Goal: Information Seeking & Learning: Learn about a topic

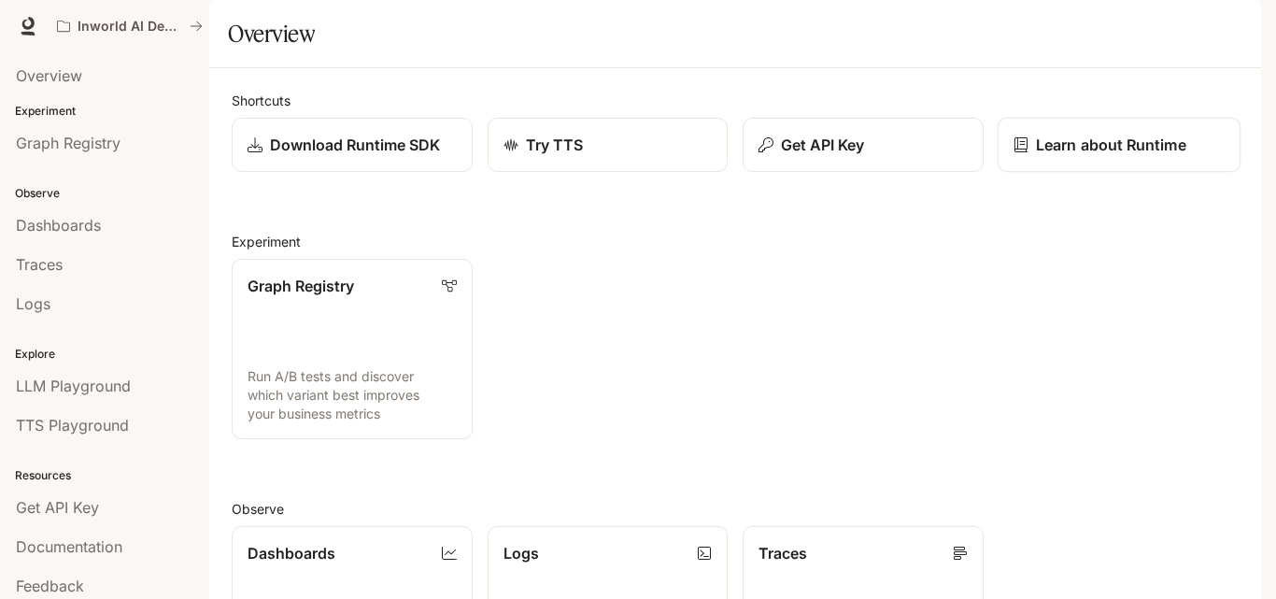
click at [1119, 156] on p "Learn about Runtime" at bounding box center [1111, 145] width 150 height 22
